Goal: Information Seeking & Learning: Understand process/instructions

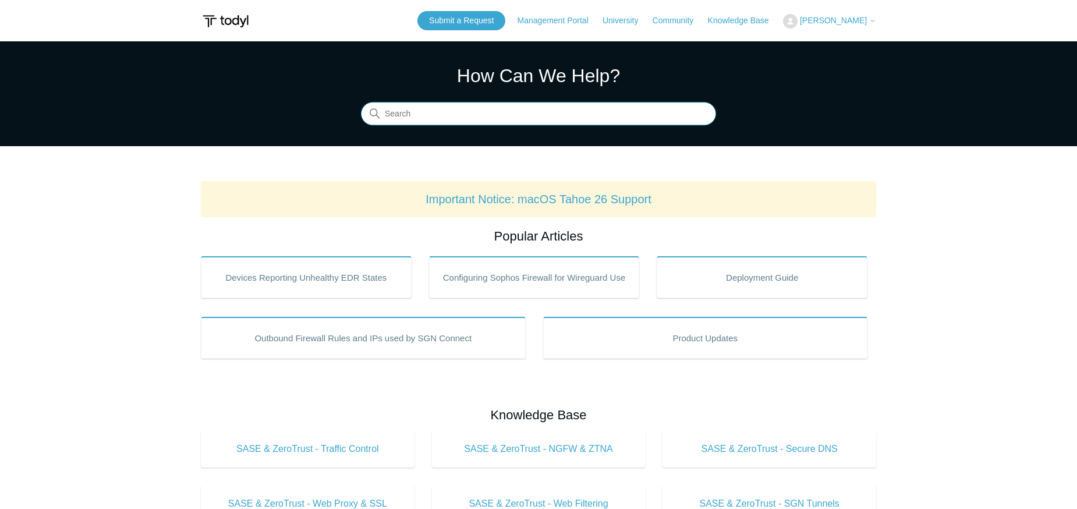
click at [577, 114] on input "Search" at bounding box center [538, 113] width 355 height 23
type input "linux"
click at [485, 109] on input "Search" at bounding box center [538, 113] width 355 height 23
click at [581, 200] on link "Important Notice: macOS Tahoe 26 Support" at bounding box center [538, 199] width 226 height 13
click at [432, 123] on input "Search" at bounding box center [538, 113] width 355 height 23
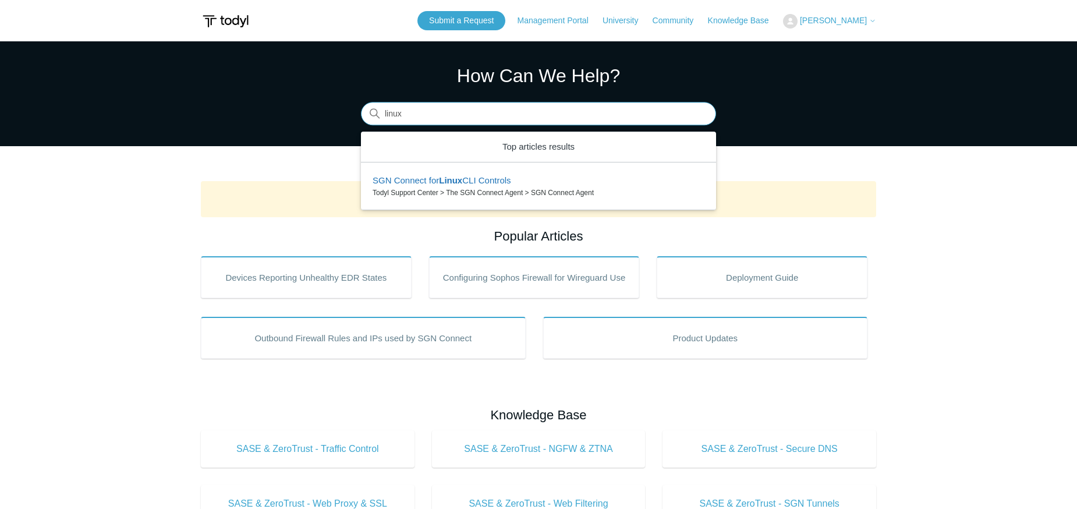
type input "linux"
click at [747, 74] on section "How Can We Help? Search There is one result for your search. Use the Up and Dow…" at bounding box center [538, 93] width 1077 height 105
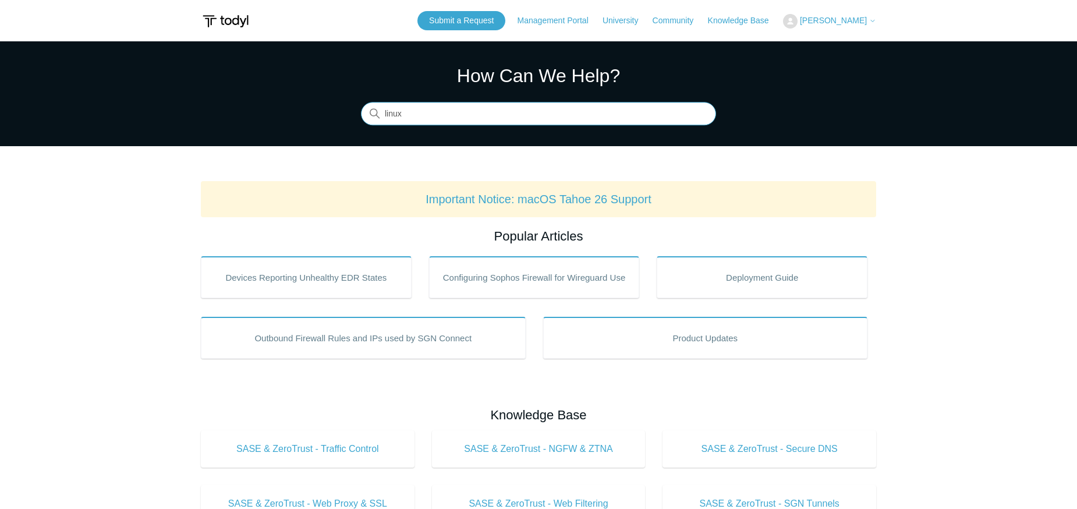
click at [640, 116] on input "linux" at bounding box center [538, 113] width 355 height 23
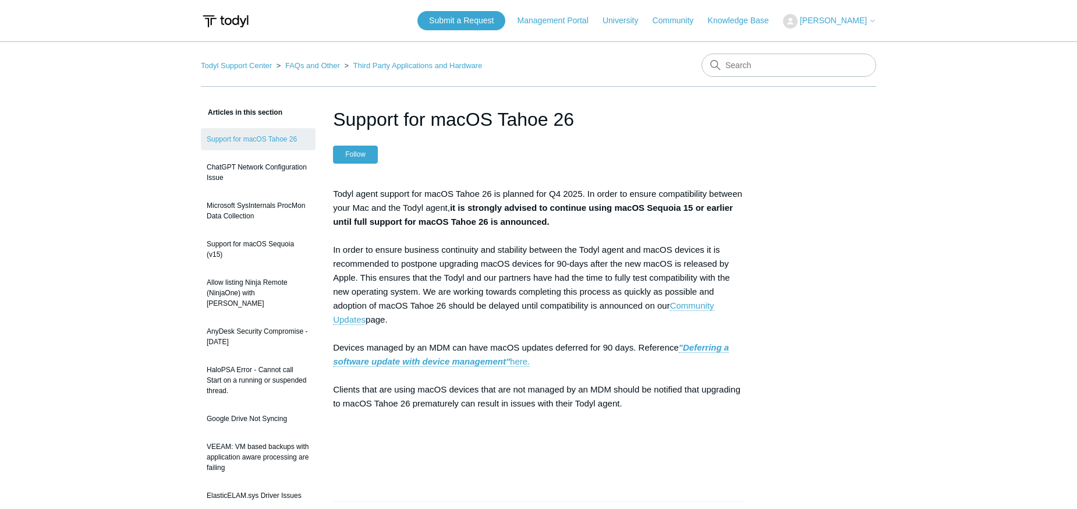
click at [353, 160] on button "Follow" at bounding box center [355, 154] width 45 height 17
click at [599, 443] on p "Todyl agent support for macOS Tahoe 26 is planned for Q4 2025. In order to ensu…" at bounding box center [538, 326] width 411 height 279
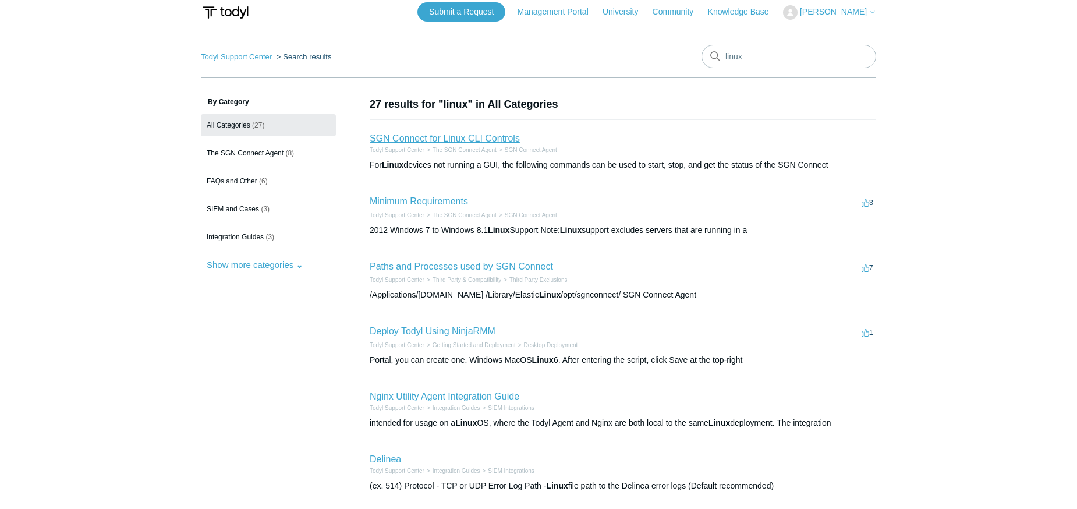
scroll to position [12, 0]
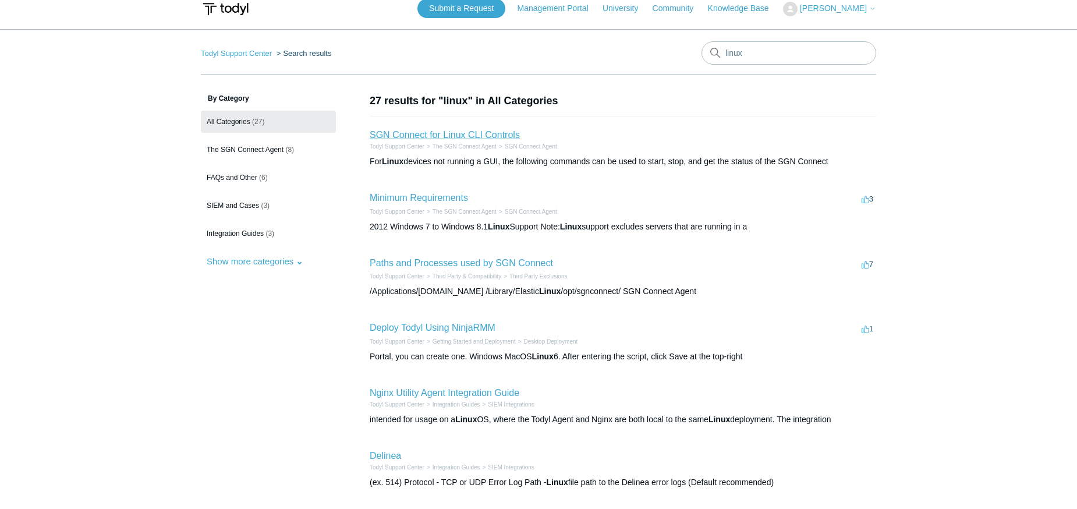
click at [449, 139] on link "SGN Connect for Linux CLI Controls" at bounding box center [445, 135] width 150 height 10
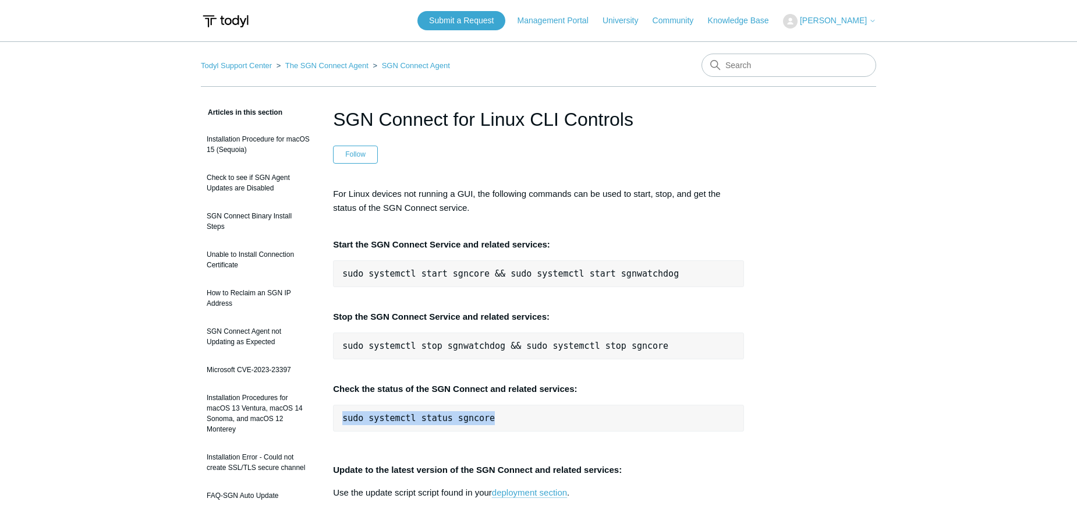
drag, startPoint x: 507, startPoint y: 421, endPoint x: 318, endPoint y: 414, distance: 189.3
copy pre "sudo systemctl status sgncore"
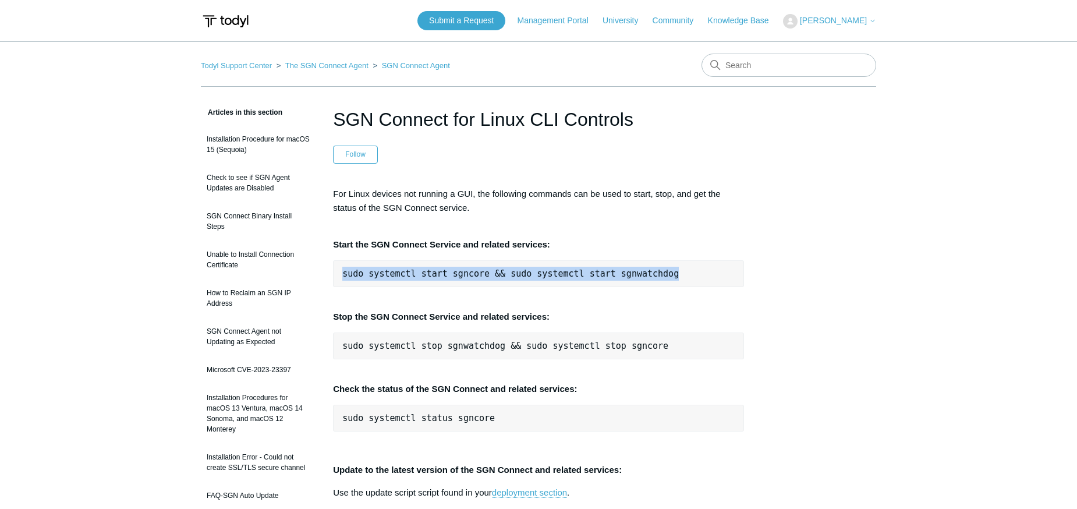
drag, startPoint x: 684, startPoint y: 272, endPoint x: 441, endPoint y: 256, distance: 244.4
click at [441, 256] on div "For Linux devices not running a GUI, the following commands can be used to star…" at bounding box center [538, 435] width 411 height 497
copy pre "sudo systemctl start sgncore && sudo systemctl start sgnwatchdog"
click at [702, 428] on pre "sudo systemctl status sgncore" at bounding box center [538, 417] width 411 height 27
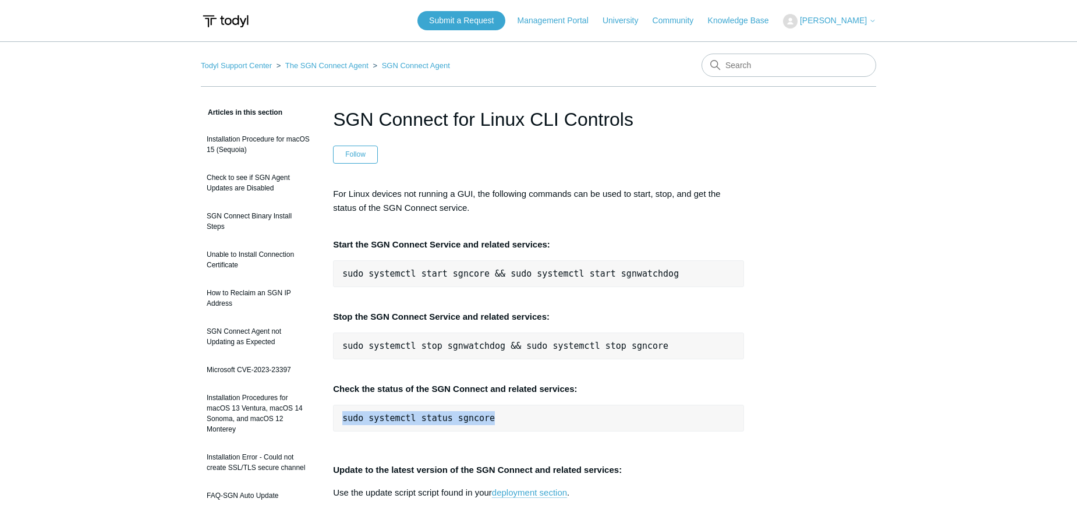
drag, startPoint x: 545, startPoint y: 414, endPoint x: 348, endPoint y: 406, distance: 197.5
click at [348, 406] on pre "sudo systemctl status sgncore" at bounding box center [538, 417] width 411 height 27
copy pre "sudo systemctl status sgncore"
drag, startPoint x: 453, startPoint y: 420, endPoint x: 350, endPoint y: 417, distance: 103.0
drag, startPoint x: 342, startPoint y: 418, endPoint x: 454, endPoint y: 424, distance: 111.9
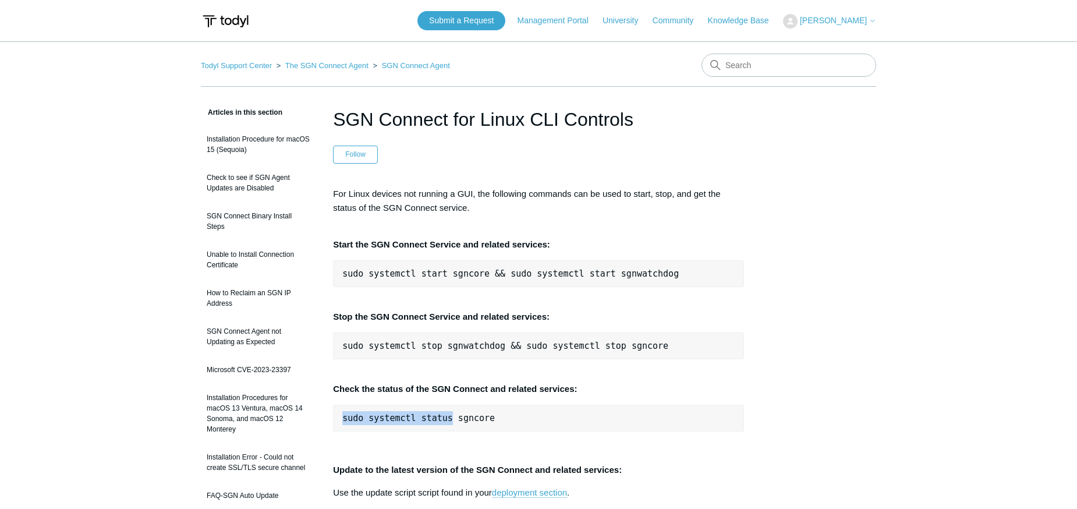
click at [454, 424] on pre "sudo systemctl status sgncore" at bounding box center [538, 417] width 411 height 27
copy pre "sudo systemctl status"
click at [701, 132] on h1 "SGN Connect for Linux CLI Controls" at bounding box center [538, 119] width 411 height 28
